Goal: Task Accomplishment & Management: Manage account settings

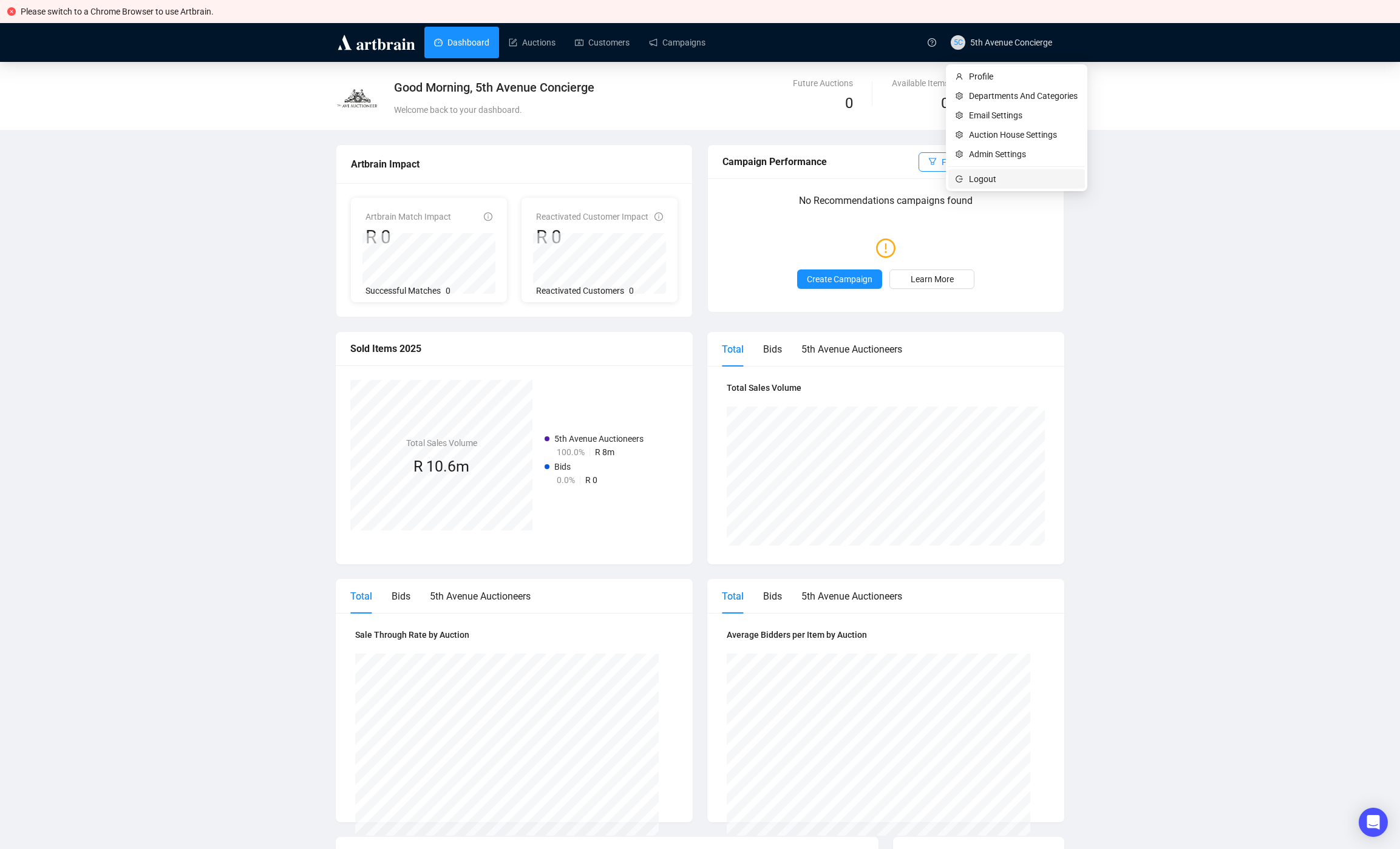
click at [989, 177] on span "Logout" at bounding box center [1023, 179] width 108 height 14
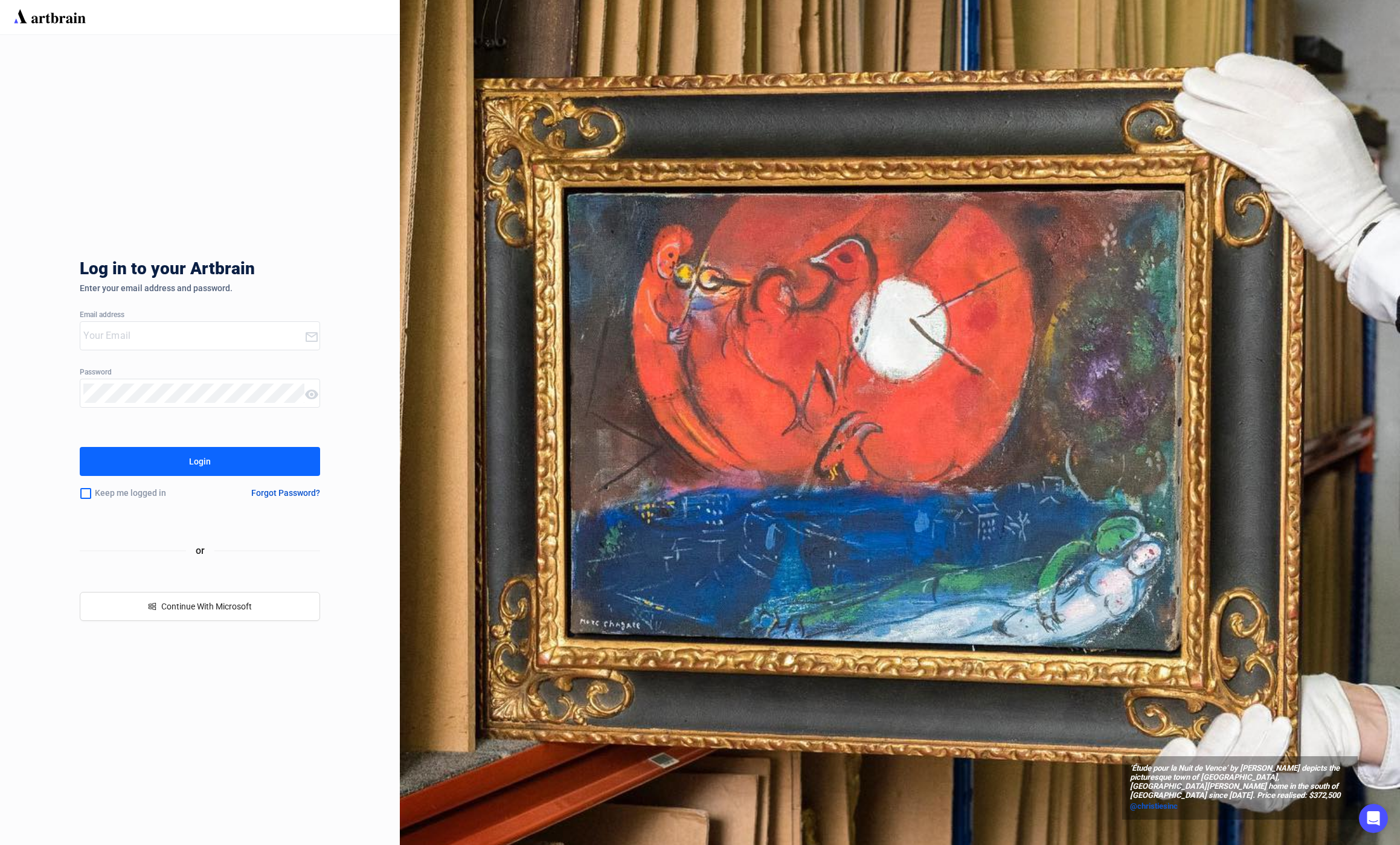
click at [130, 324] on div at bounding box center [191, 335] width 223 height 28
type input "[EMAIL_ADDRESS][PERSON_NAME][DOMAIN_NAME]"
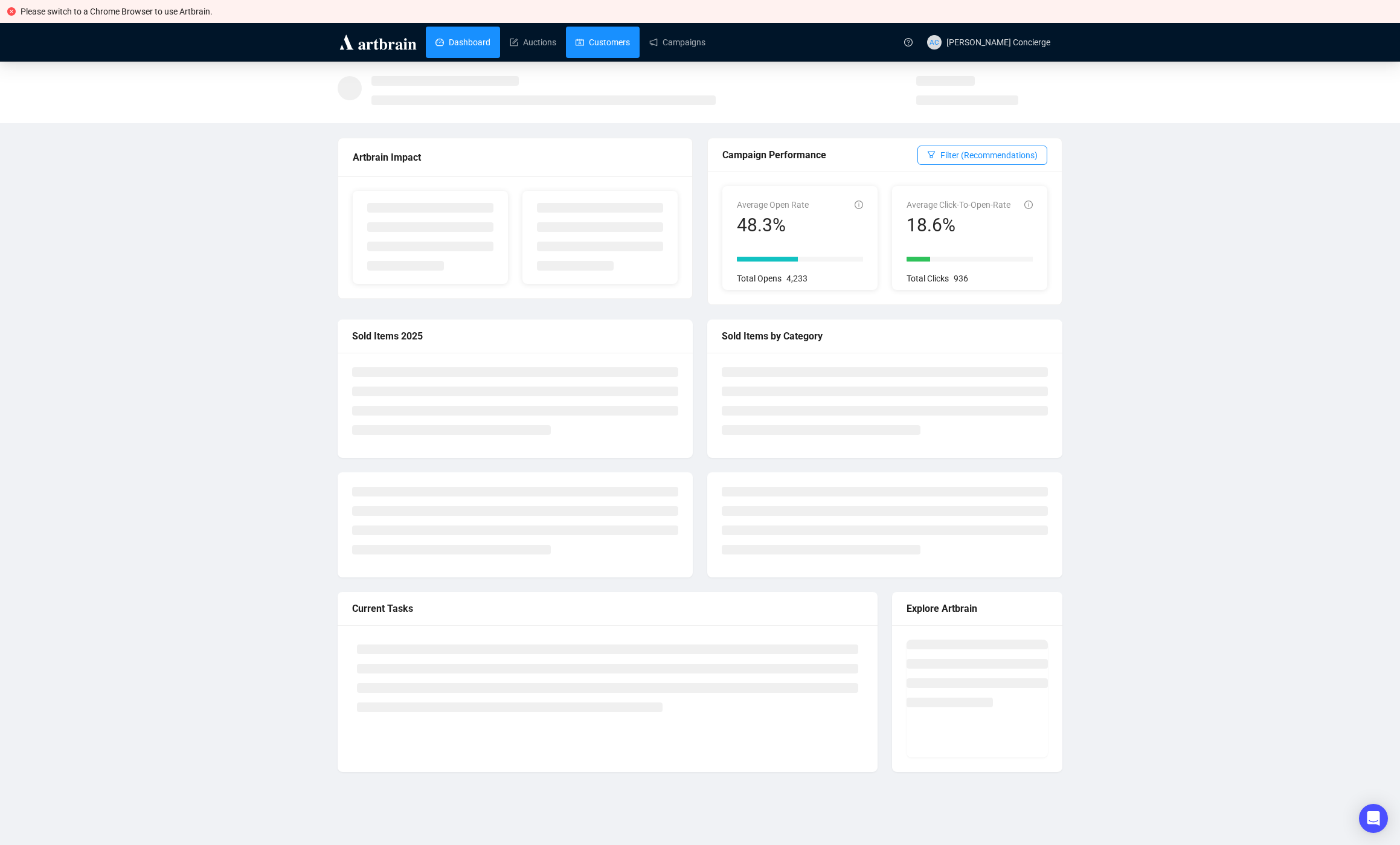
click at [609, 38] on link "Customers" at bounding box center [603, 42] width 54 height 31
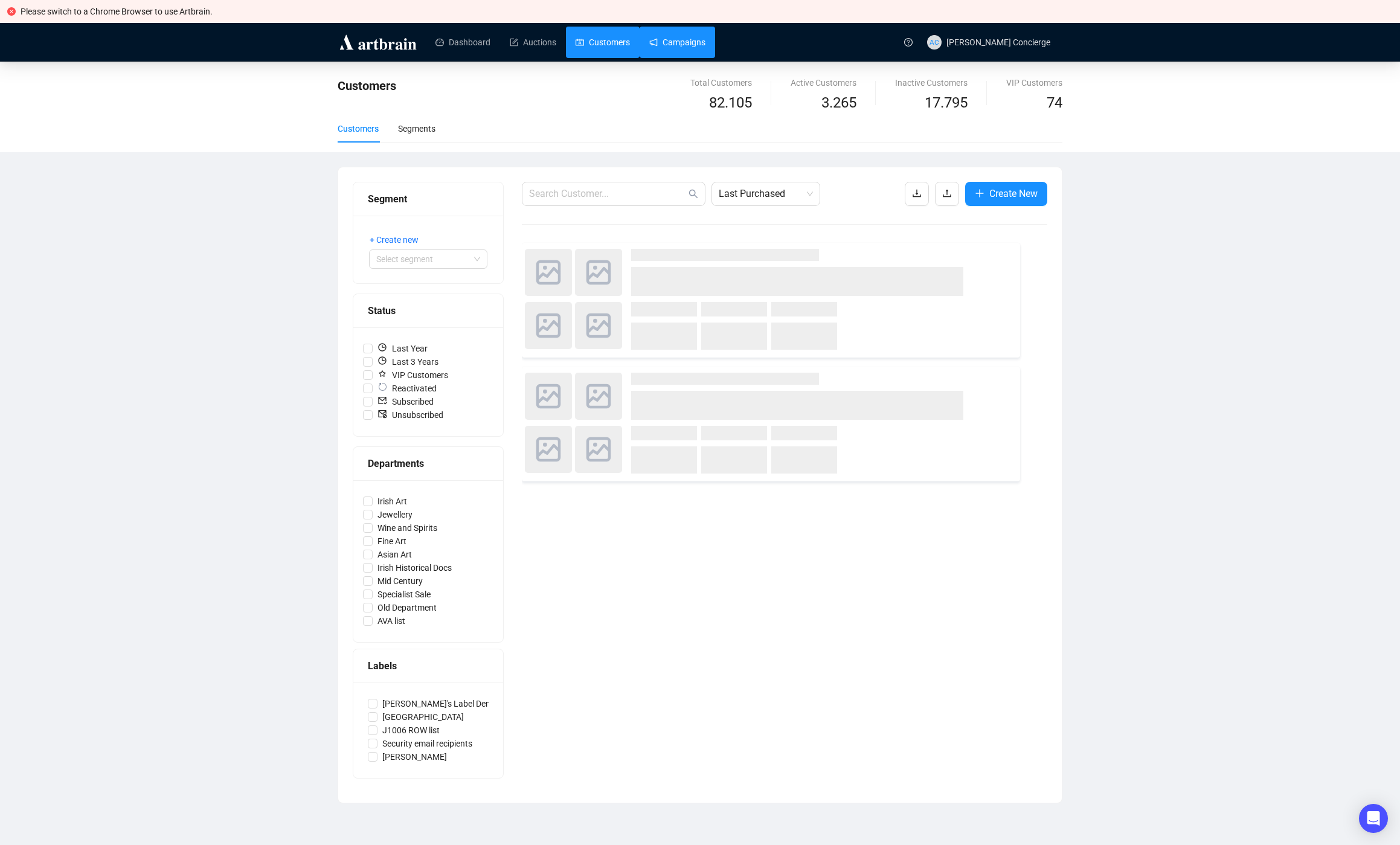
click at [665, 41] on link "Campaigns" at bounding box center [677, 42] width 56 height 31
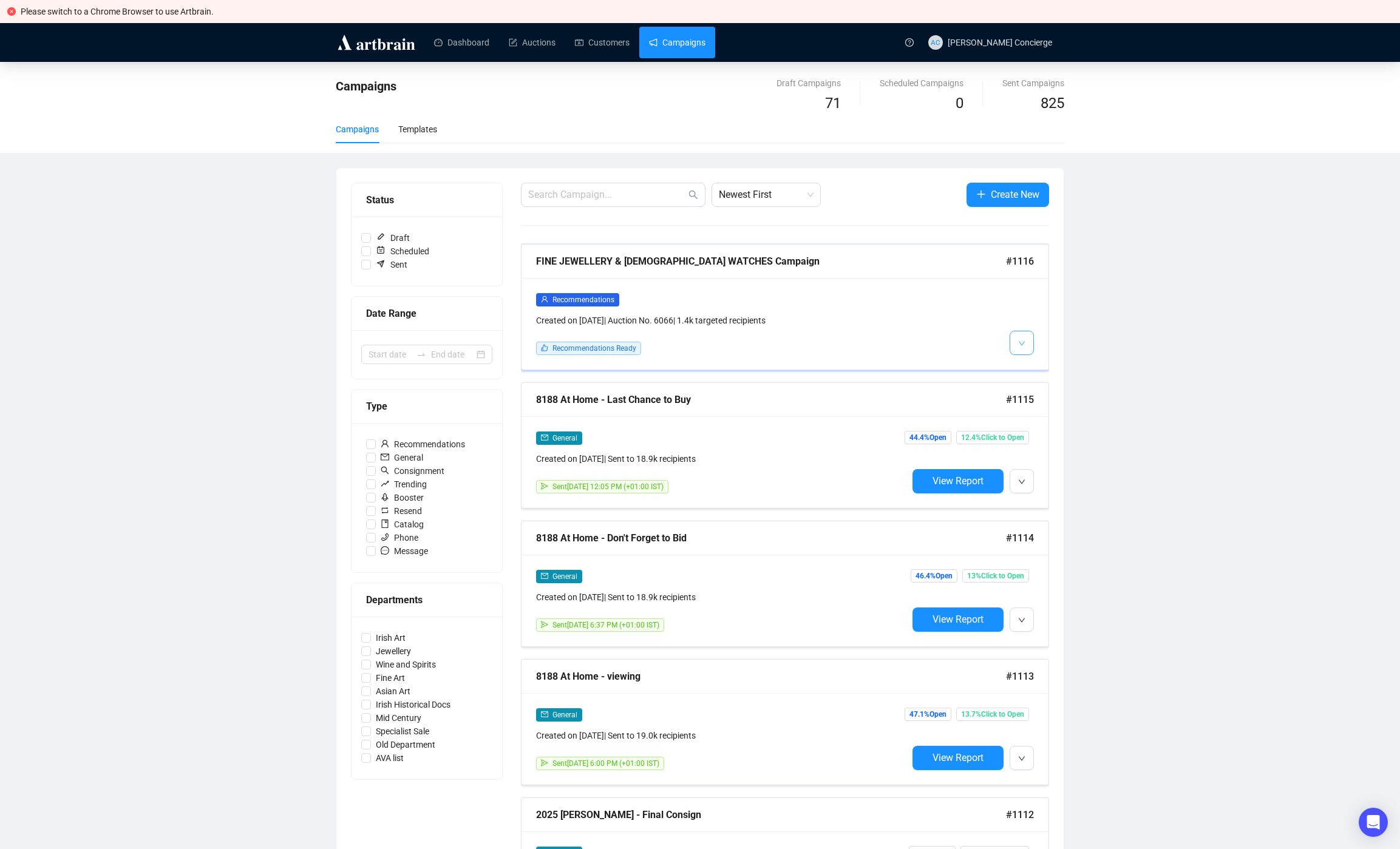
click at [1027, 348] on button "button" at bounding box center [1022, 343] width 25 height 25
click at [1030, 373] on li "Edit" at bounding box center [1082, 370] width 141 height 19
